Goal: Obtain resource: Download file/media

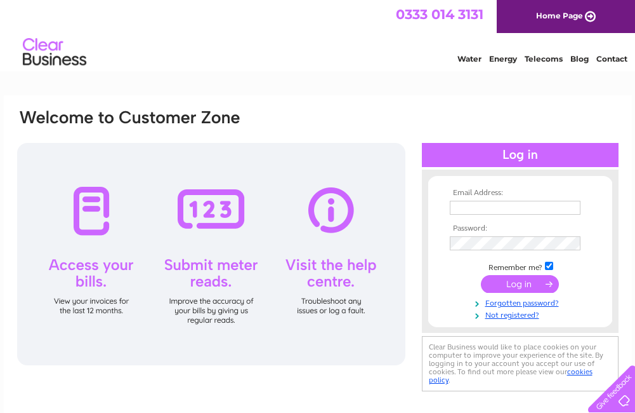
type input "[PERSON_NAME][EMAIL_ADDRESS][DOMAIN_NAME]"
click at [517, 281] on input "submit" at bounding box center [520, 284] width 78 height 18
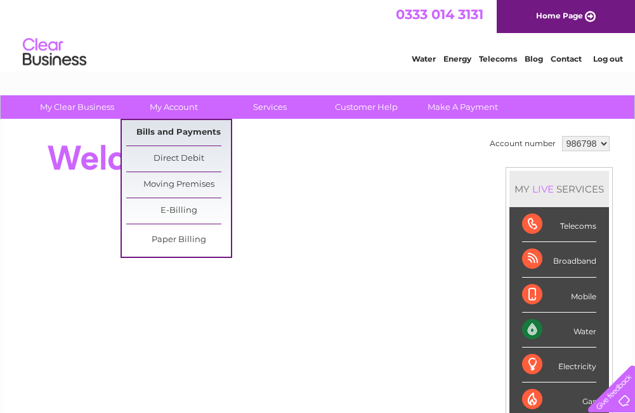
click at [169, 129] on link "Bills and Payments" at bounding box center [178, 132] width 105 height 25
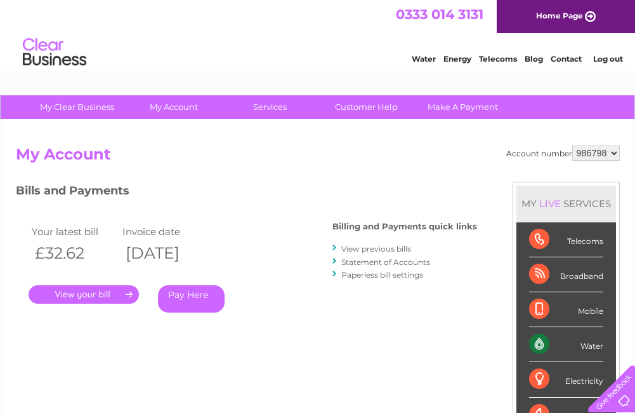
click at [80, 296] on link "." at bounding box center [84, 294] width 110 height 18
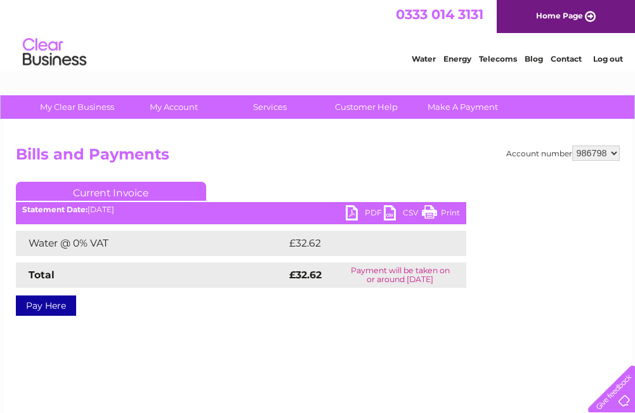
click at [369, 211] on link "PDF" at bounding box center [365, 214] width 38 height 18
